Goal: Book appointment/travel/reservation

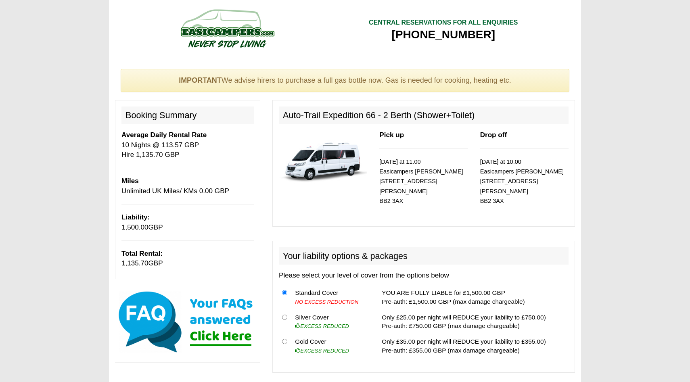
click at [384, 116] on h2 "Auto-Trail Expedition 66 - 2 Berth (Shower+Toilet)" at bounding box center [424, 116] width 290 height 18
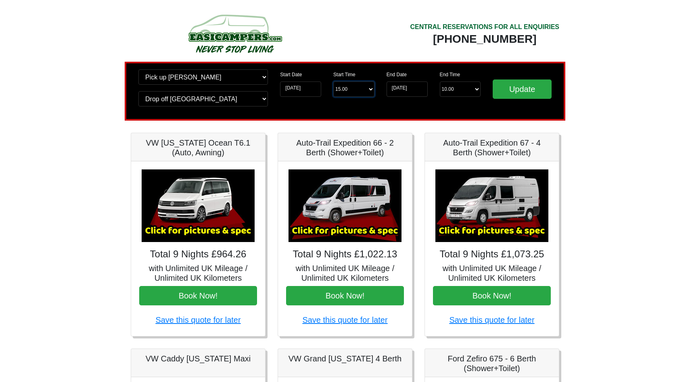
click at [351, 87] on select "Start Time 15.00 -------- 11.00 am (Saturday & Sunday Only) 12.00 pm (Saturday)…" at bounding box center [353, 89] width 41 height 15
select select "11.00"
click at [299, 90] on input "03-09-2025" at bounding box center [300, 89] width 41 height 15
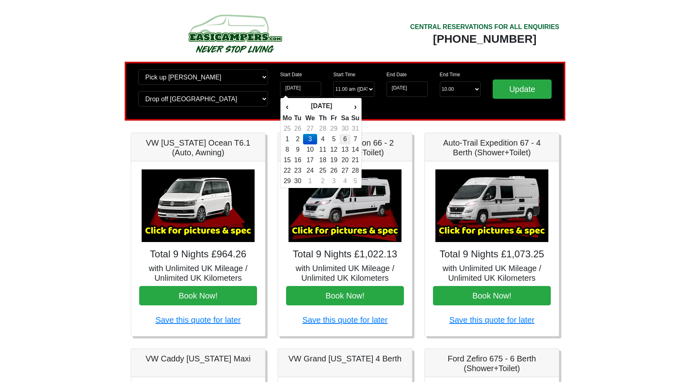
click at [347, 138] on td "6" at bounding box center [345, 139] width 12 height 10
type input "[DATE]"
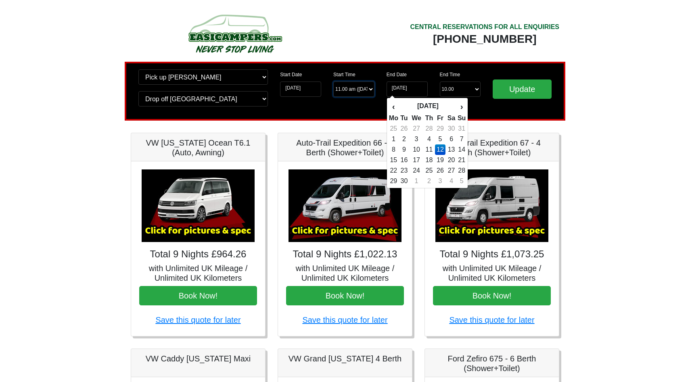
click at [355, 89] on select "Start Time 15.00 -------- 11.00 am (Saturday & Sunday Only) 12.00 pm (Saturday)…" at bounding box center [353, 89] width 41 height 15
click at [413, 89] on input "12-09-2025" at bounding box center [407, 89] width 41 height 15
click at [403, 157] on td "16" at bounding box center [404, 160] width 11 height 10
type input "16-09-2025"
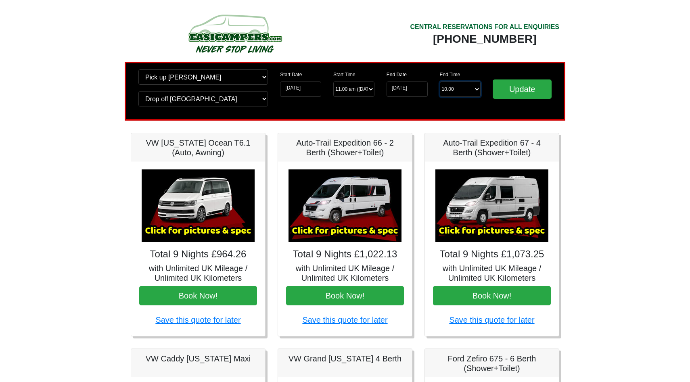
click at [477, 88] on select "End Time 10.00 -------- 08.00 am 09.00 am 10.00 am 11.00 am (Sunday Only)" at bounding box center [460, 89] width 41 height 15
click at [511, 92] on input "Update" at bounding box center [522, 89] width 59 height 19
click at [418, 90] on input "16-09-2025" at bounding box center [407, 89] width 41 height 15
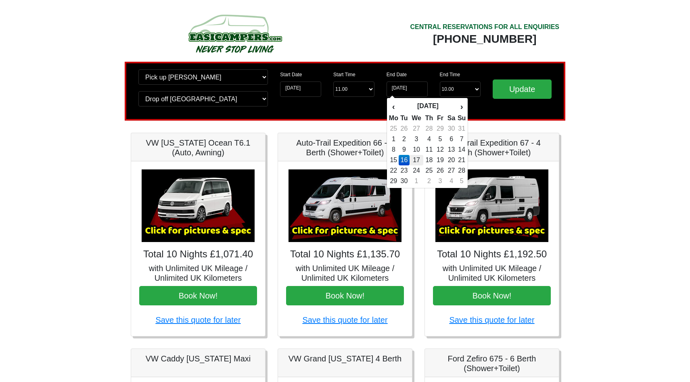
click at [418, 159] on td "17" at bounding box center [417, 160] width 14 height 10
type input "17-09-2025"
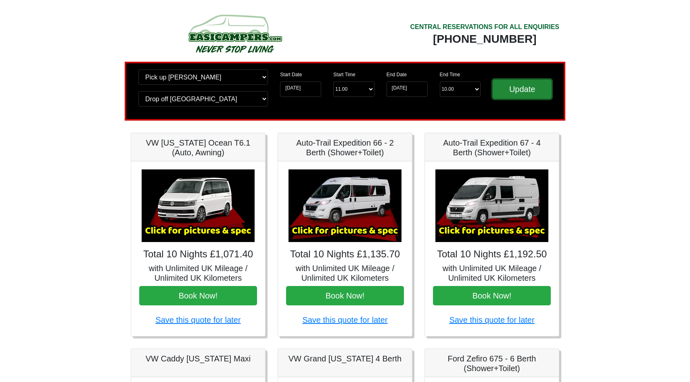
click at [510, 90] on input "Update" at bounding box center [522, 89] width 59 height 19
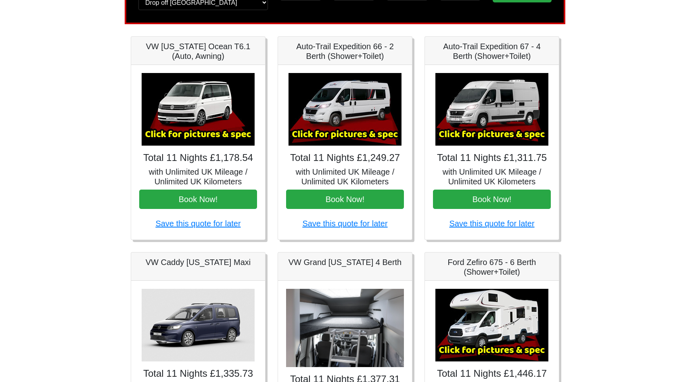
scroll to position [73, 0]
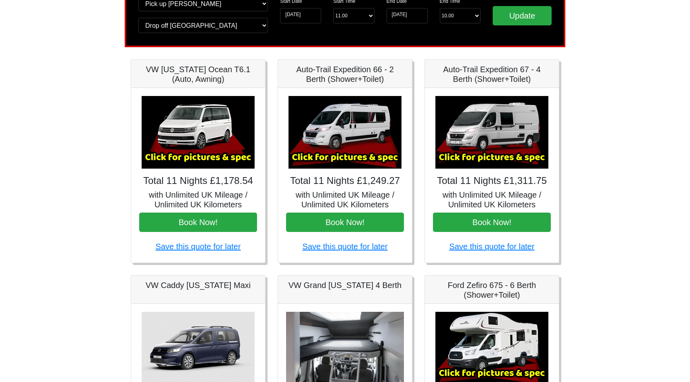
click at [351, 71] on h5 "Auto-Trail Expedition 66 - 2 Berth (Shower+Toilet)" at bounding box center [345, 74] width 118 height 19
click at [348, 136] on img at bounding box center [345, 132] width 113 height 73
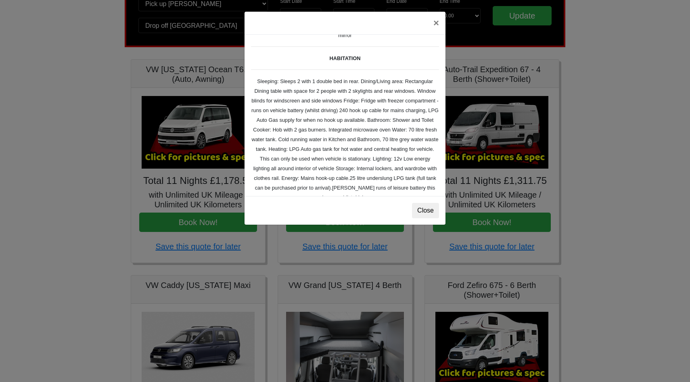
scroll to position [0, 0]
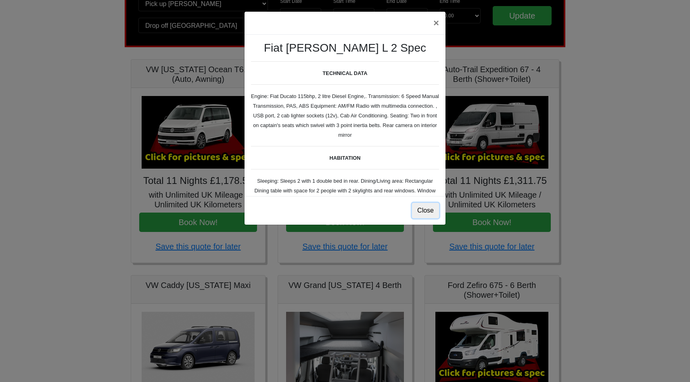
click at [429, 212] on button "Close" at bounding box center [425, 210] width 27 height 15
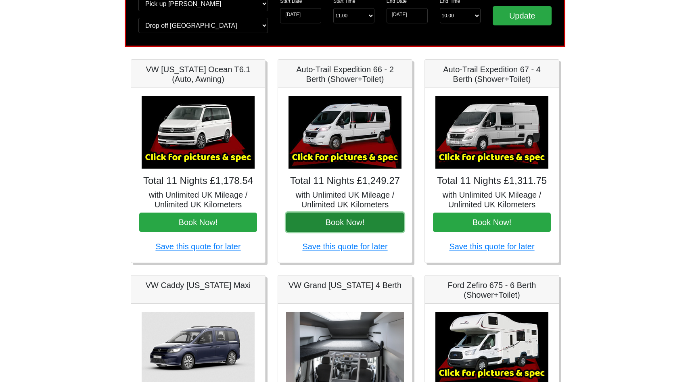
click at [375, 229] on button "Book Now!" at bounding box center [345, 222] width 118 height 19
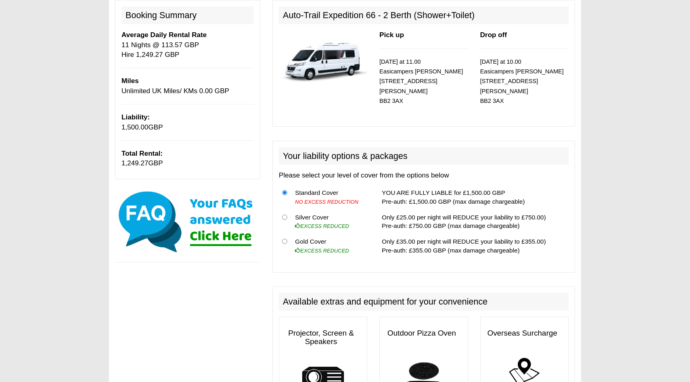
scroll to position [102, 0]
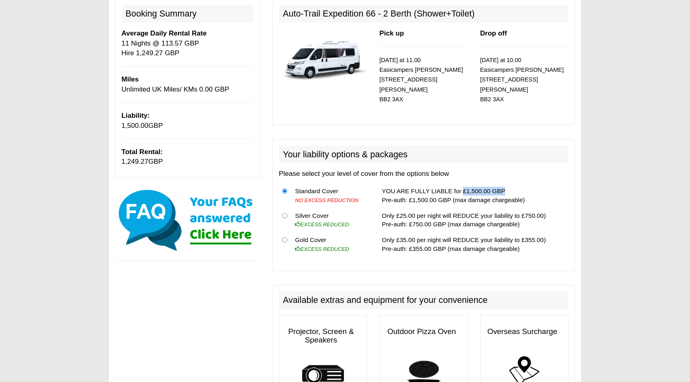
drag, startPoint x: 455, startPoint y: 191, endPoint x: 503, endPoint y: 191, distance: 48.0
click at [503, 191] on td "YOU ARE FULLY LIABLE for £1,500.00 GBP Pre-auth: £1,500.00 GBP (max damage char…" at bounding box center [474, 195] width 190 height 25
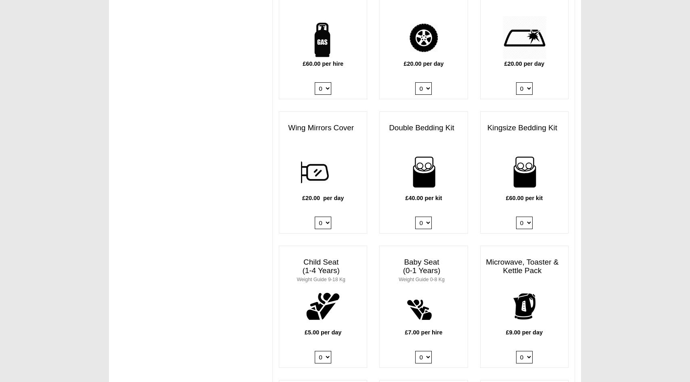
scroll to position [572, 0]
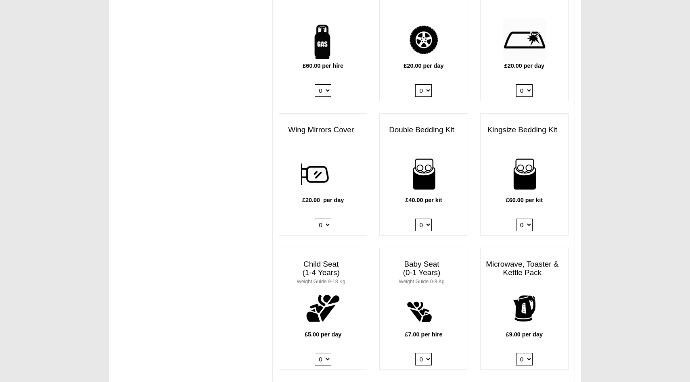
click at [427, 92] on select "0 1" at bounding box center [423, 90] width 17 height 13
select select "Tyre Cover @ 20.00 GBP per day."
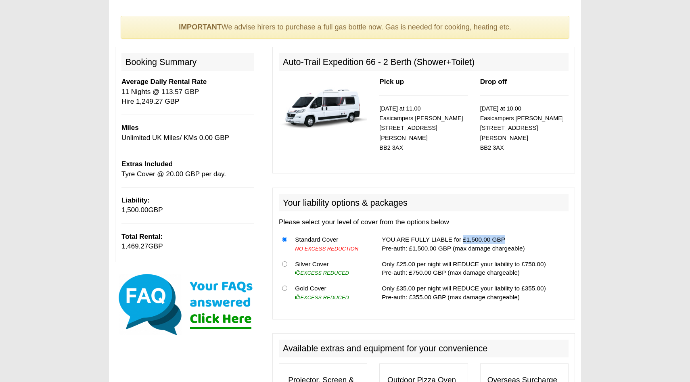
scroll to position [55, 0]
